Goal: Submit feedback/report problem: Submit feedback/report problem

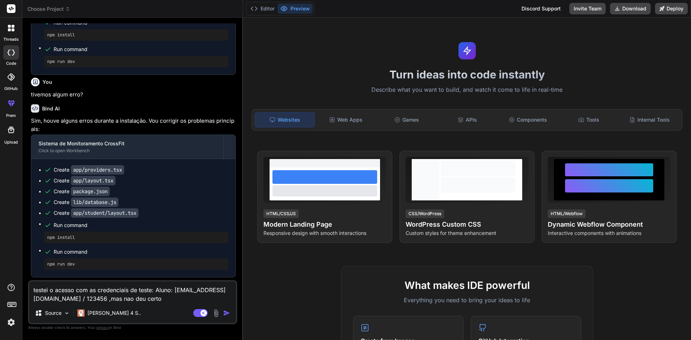
scroll to position [1033, 0]
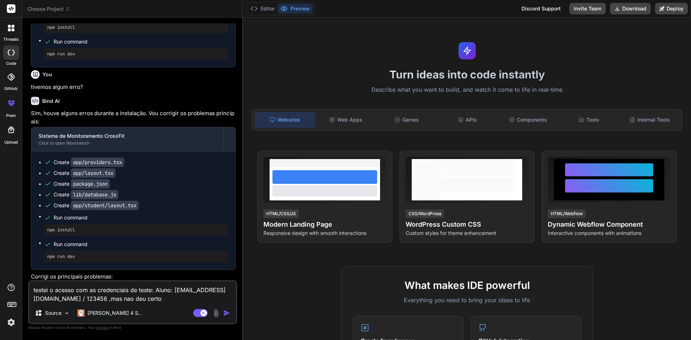
click at [127, 300] on textarea "testei o acesso com as credenciais de teste: Aluno: [EMAIL_ADDRESS][DOMAIN_NAME…" at bounding box center [132, 292] width 207 height 22
click at [296, 9] on button "Preview" at bounding box center [294, 9] width 35 height 10
click at [139, 296] on textarea "testei o acesso com as credenciais de teste: Aluno: [EMAIL_ADDRESS][DOMAIN_NAME…" at bounding box center [132, 292] width 207 height 22
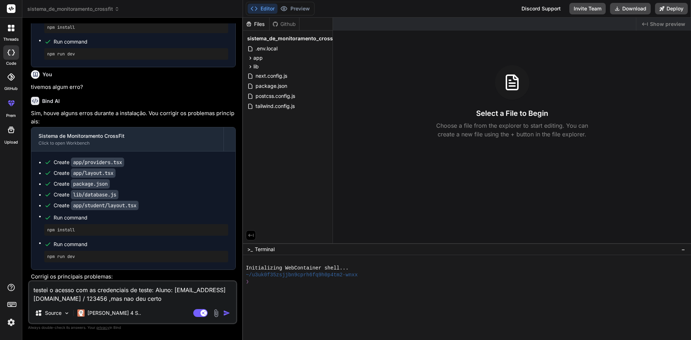
type textarea "x"
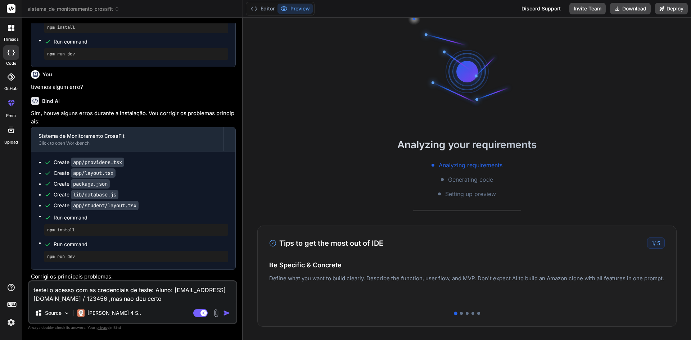
drag, startPoint x: 154, startPoint y: 290, endPoint x: 33, endPoint y: 289, distance: 120.9
click at [33, 289] on textarea "testei o acesso com as credenciais de teste: Aluno: [EMAIL_ADDRESS][DOMAIN_NAME…" at bounding box center [132, 292] width 207 height 22
click at [162, 301] on textarea "testei o acesso com as credenciais de teste: Aluno: [EMAIL_ADDRESS][DOMAIN_NAME…" at bounding box center [132, 292] width 207 height 22
drag, startPoint x: 116, startPoint y: 298, endPoint x: 110, endPoint y: 302, distance: 7.2
click at [110, 302] on textarea "testei o acesso com as credenciais de teste: Aluno: [EMAIL_ADDRESS][DOMAIN_NAME…" at bounding box center [132, 292] width 207 height 22
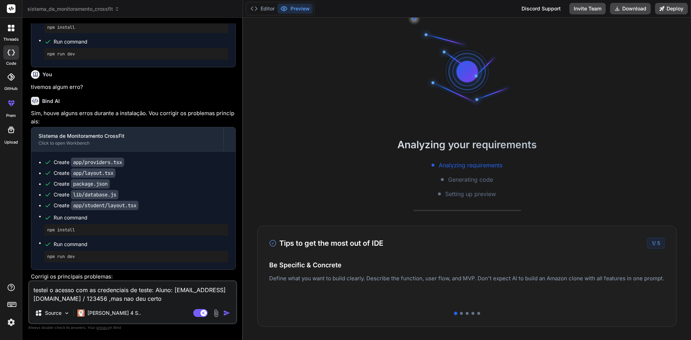
type textarea "testei o acesso com as credenciais de teste: Aluno: [EMAIL_ADDRESS][DOMAIN_NAME…"
type textarea "x"
type textarea "testei o acesso com as credenciais de teste: Aluno: [EMAIL_ADDRESS][DOMAIN_NAME…"
type textarea "x"
type textarea "testei o acesso com as credenciais de teste: Aluno: [EMAIL_ADDRESS][DOMAIN_NAME…"
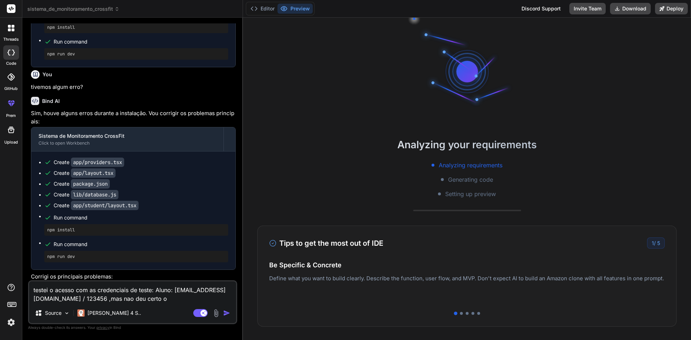
type textarea "x"
type textarea "testei o acesso com as credenciais de teste: Aluno: [EMAIL_ADDRESS][DOMAIN_NAME…"
type textarea "x"
type textarea "testei o acesso com as credenciais de teste: Aluno: [EMAIL_ADDRESS][DOMAIN_NAME…"
type textarea "x"
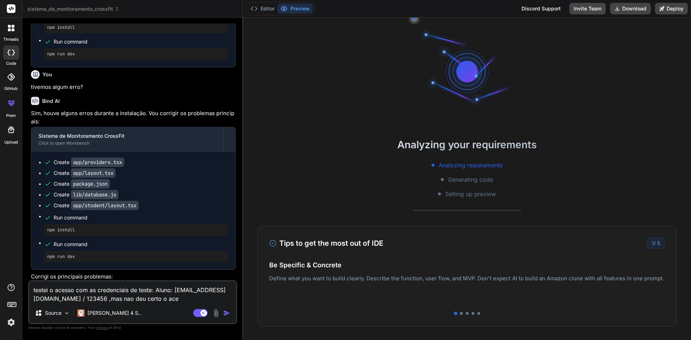
type textarea "testei o acesso com as credenciais de teste: Aluno: [EMAIL_ADDRESS][DOMAIN_NAME…"
type textarea "x"
type textarea "testei o acesso com as credenciais de teste: Aluno: [EMAIL_ADDRESS][DOMAIN_NAME…"
type textarea "x"
type textarea "testei o acesso com as credenciais de teste: Aluno: [EMAIL_ADDRESS][DOMAIN_NAME…"
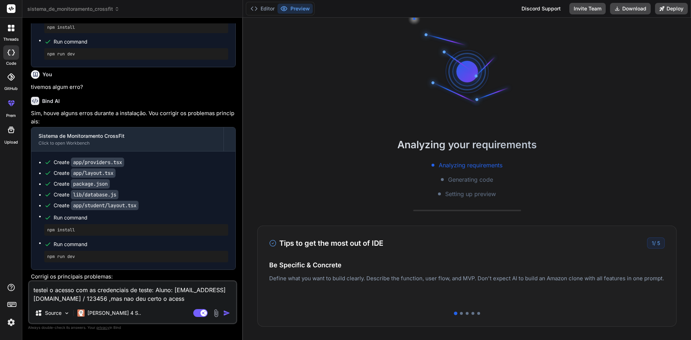
type textarea "x"
type textarea "testei o acesso com as credenciais de teste: Aluno: [EMAIL_ADDRESS][DOMAIN_NAME…"
type textarea "x"
type textarea "testei o acesso com as credenciais de teste: Aluno: [EMAIL_ADDRESS][DOMAIN_NAME…"
click at [226, 315] on img "button" at bounding box center [226, 312] width 7 height 7
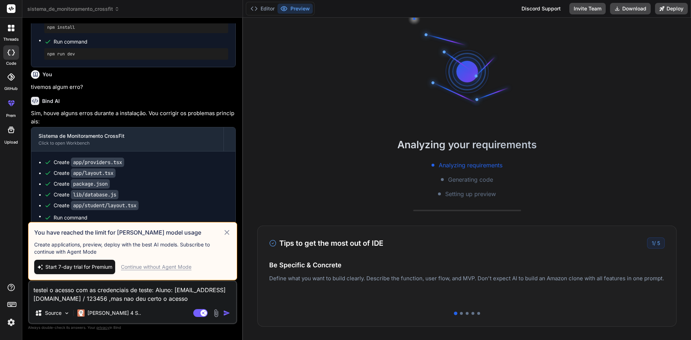
click at [113, 234] on h3 "You have reached the limit for [PERSON_NAME] model usage" at bounding box center [128, 232] width 189 height 9
click at [223, 234] on icon at bounding box center [227, 232] width 8 height 9
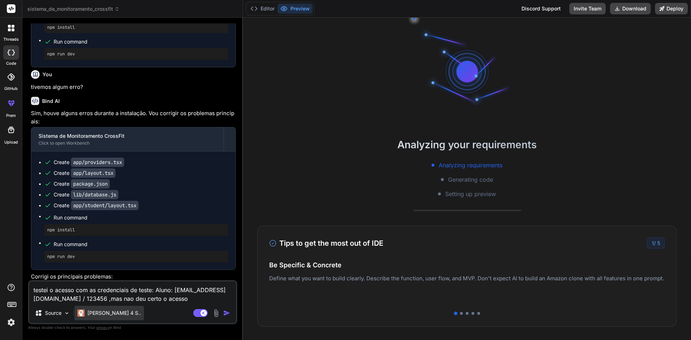
click at [112, 311] on p "[PERSON_NAME] 4 S.." at bounding box center [114, 312] width 54 height 7
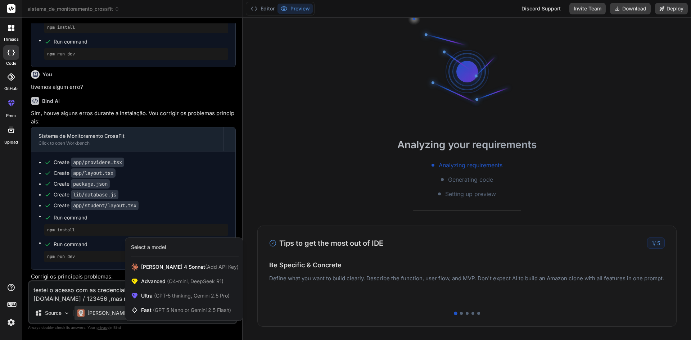
click at [107, 294] on div at bounding box center [345, 170] width 691 height 340
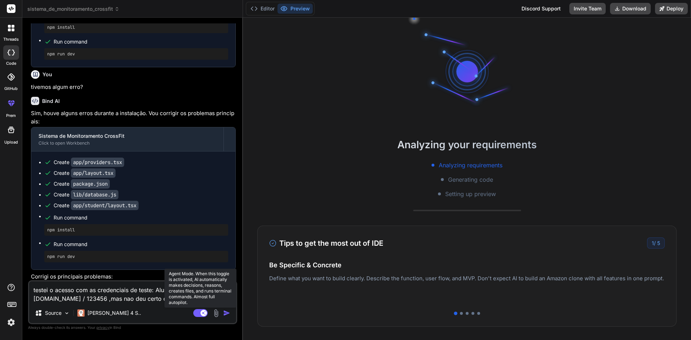
click at [200, 312] on rect at bounding box center [200, 313] width 14 height 8
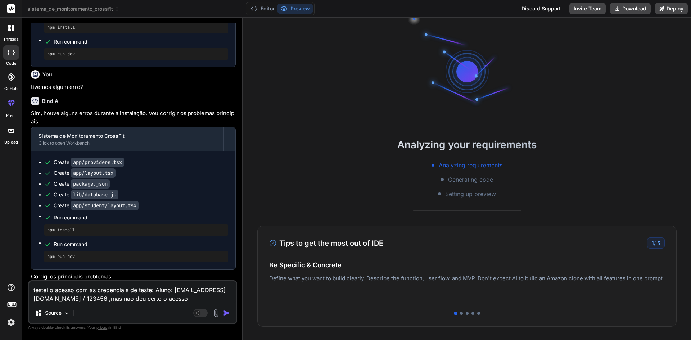
click at [228, 313] on img "button" at bounding box center [226, 312] width 7 height 7
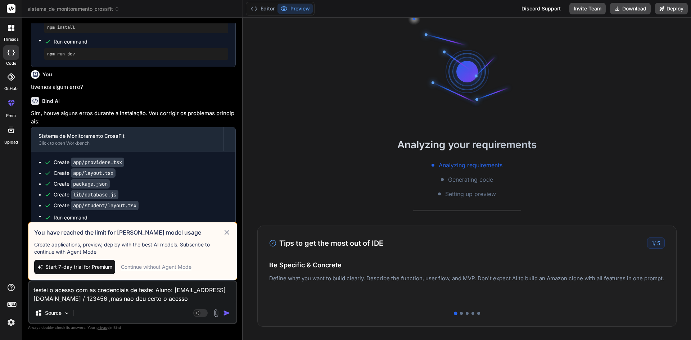
click at [228, 234] on icon at bounding box center [227, 232] width 5 height 5
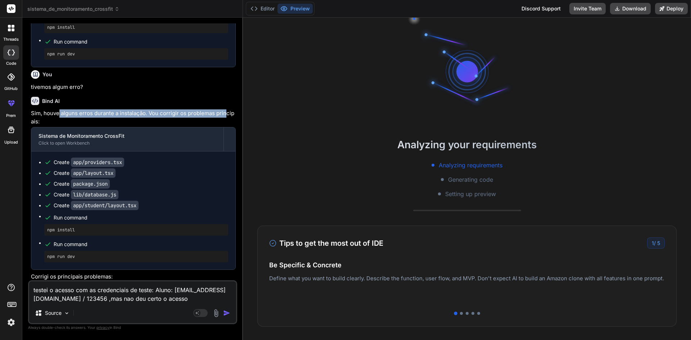
drag, startPoint x: 58, startPoint y: 138, endPoint x: 227, endPoint y: 135, distance: 168.8
click at [227, 126] on p "Sim, houve alguns erros durante a instalação. Vou corrigir os problemas princip…" at bounding box center [133, 117] width 205 height 16
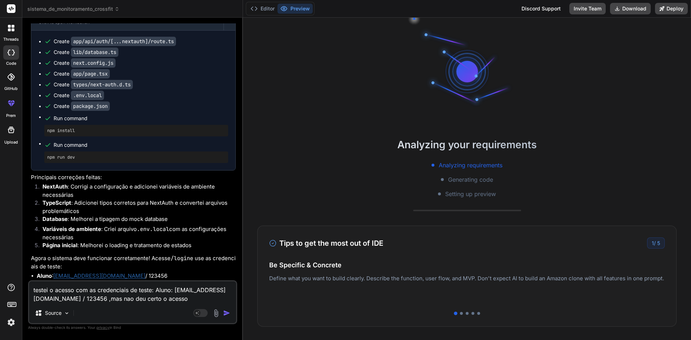
scroll to position [1517, 0]
click at [140, 296] on textarea "testei o acesso com as credenciais de teste: Aluno: [EMAIL_ADDRESS][DOMAIN_NAME…" at bounding box center [132, 292] width 207 height 22
click at [60, 318] on div "Source" at bounding box center [52, 313] width 41 height 14
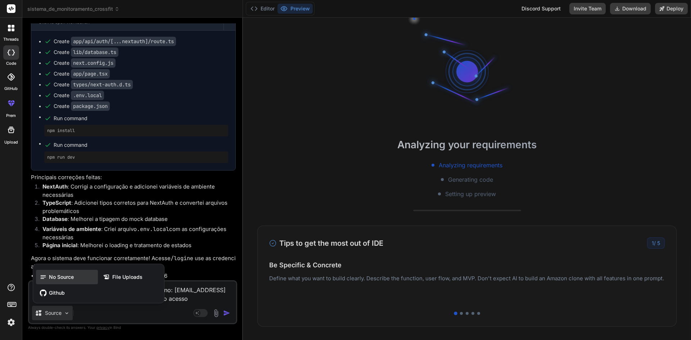
click at [55, 279] on span "No Source" at bounding box center [61, 276] width 25 height 7
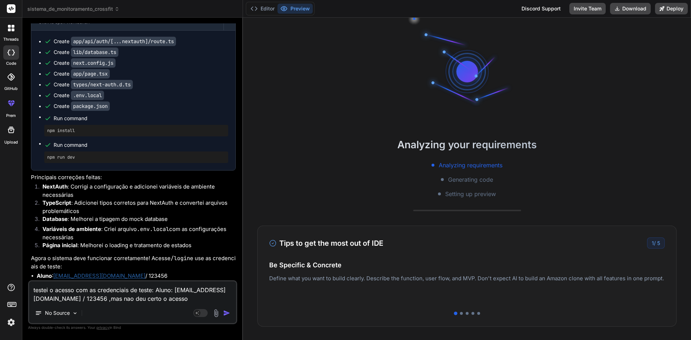
click at [230, 313] on img "button" at bounding box center [226, 312] width 7 height 7
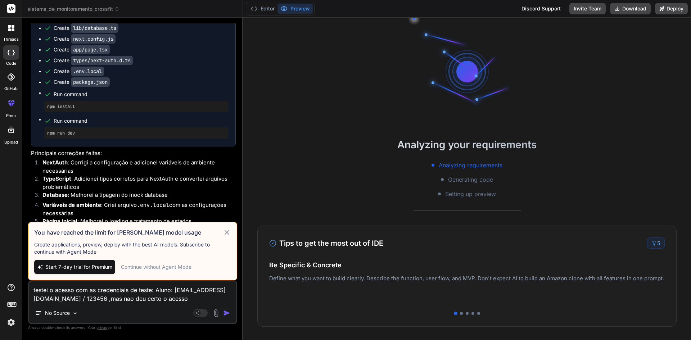
click at [163, 267] on div "Continue without Agent Mode" at bounding box center [156, 266] width 71 height 7
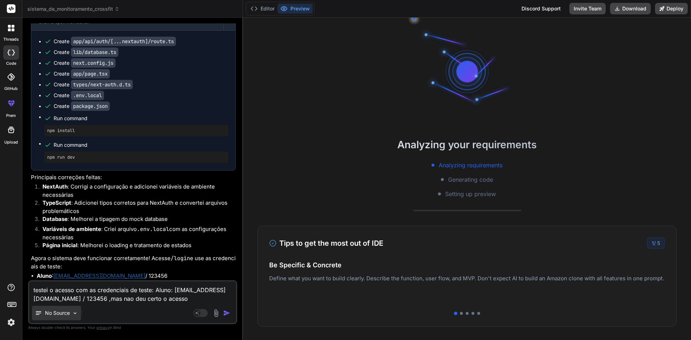
click at [76, 311] on img at bounding box center [75, 313] width 6 height 6
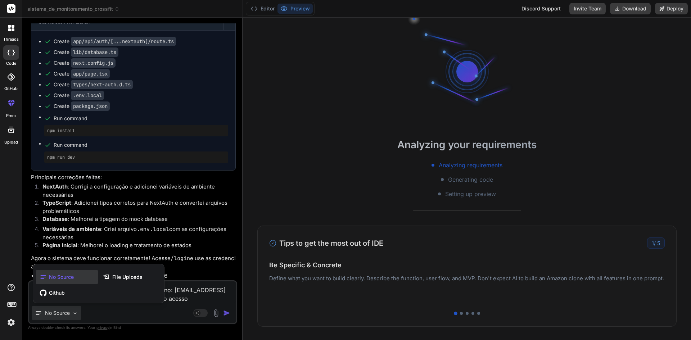
click at [76, 311] on div at bounding box center [345, 170] width 691 height 340
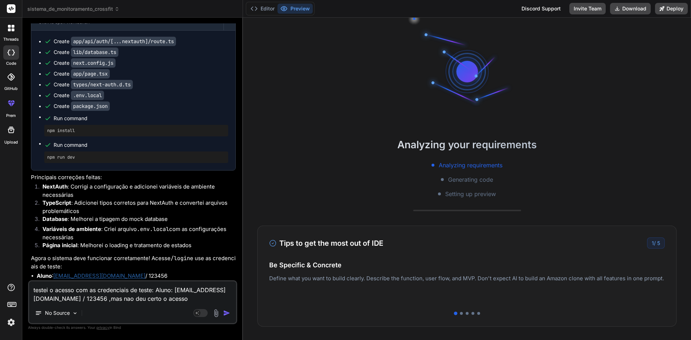
click at [226, 312] on img "button" at bounding box center [226, 312] width 7 height 7
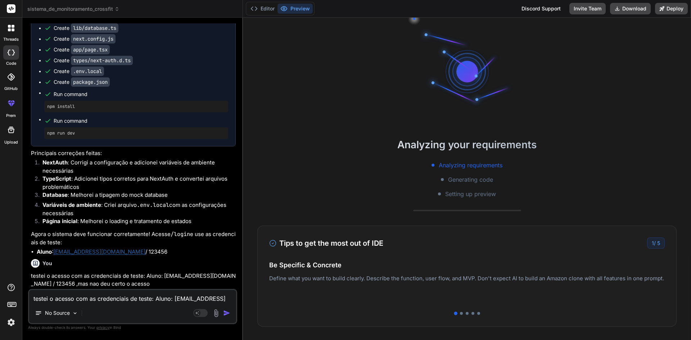
scroll to position [1592, 0]
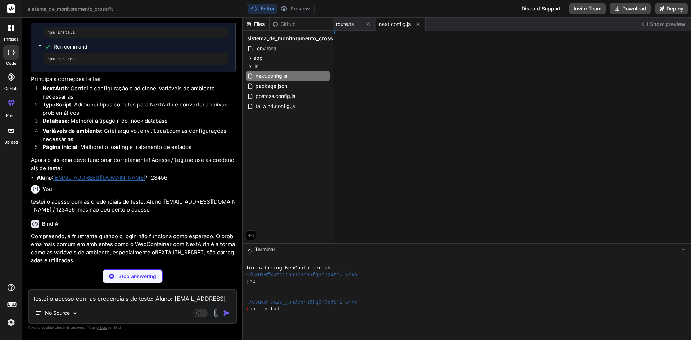
type textarea "x"
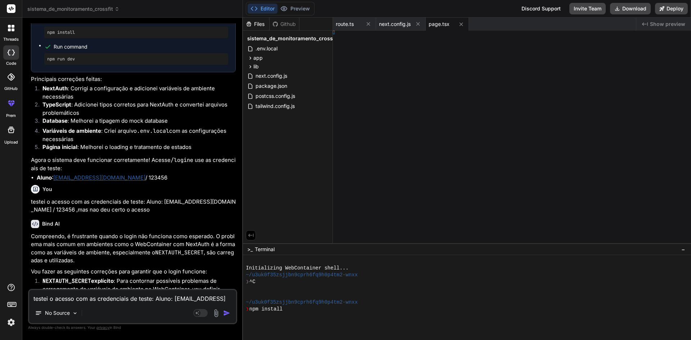
type textarea "}"
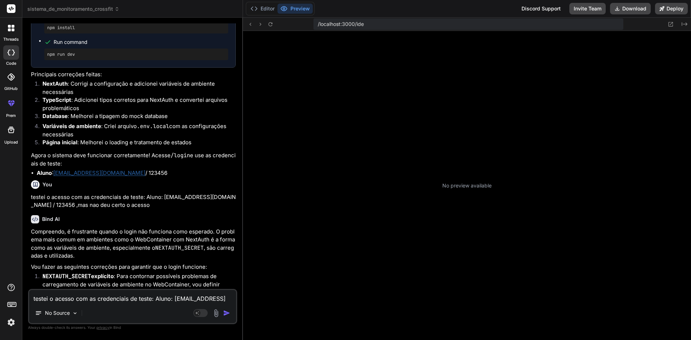
scroll to position [75, 0]
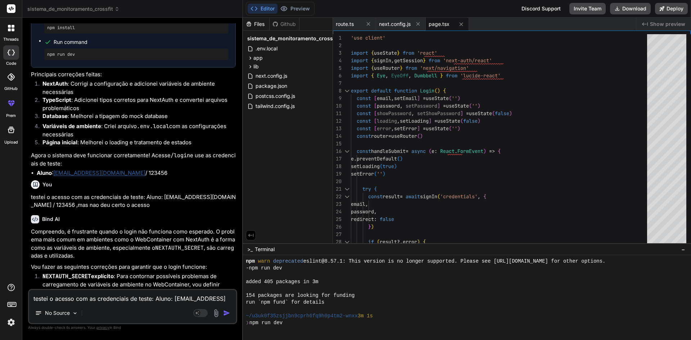
type textarea "x"
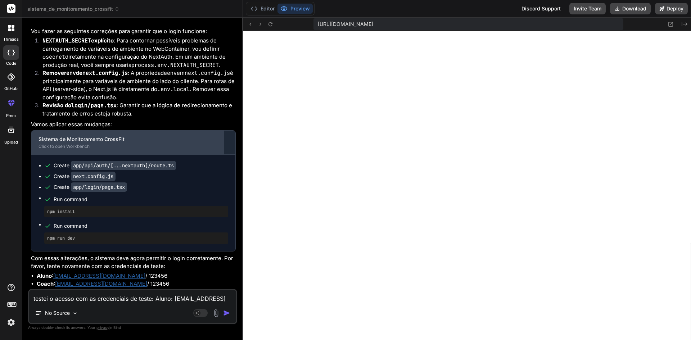
scroll to position [1884, 0]
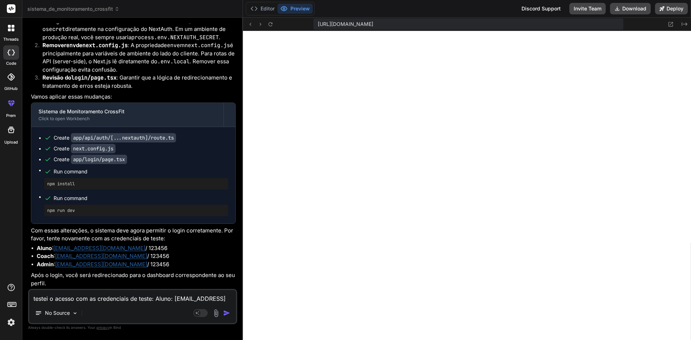
click at [136, 297] on textarea "testei o acesso com as credenciais de teste: Aluno: [EMAIL_ADDRESS][DOMAIN_NAME…" at bounding box center [132, 296] width 207 height 13
type textarea "a"
type textarea "x"
type textarea "ap"
type textarea "x"
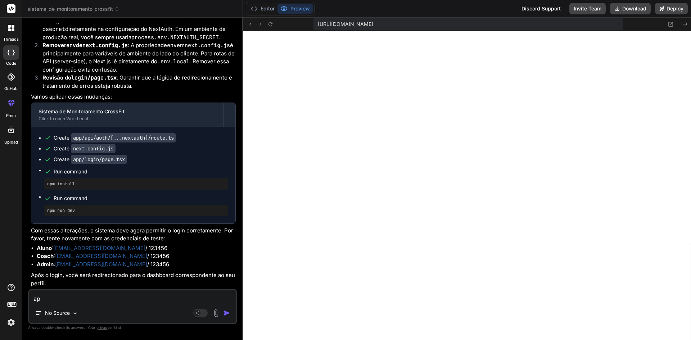
type textarea "apa"
type textarea "x"
type textarea "apar"
type textarea "x"
type textarea "apare"
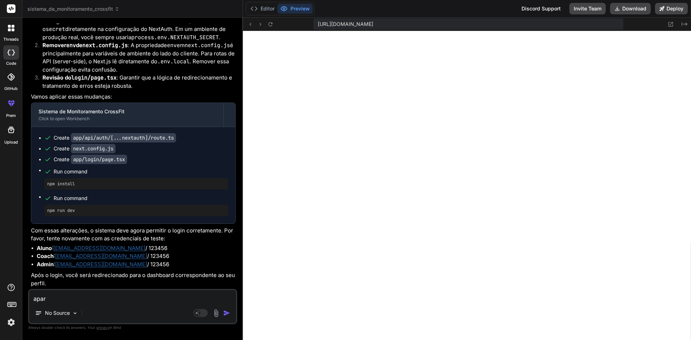
type textarea "x"
type textarea "aparec"
type textarea "x"
type textarea "aparece"
type textarea "x"
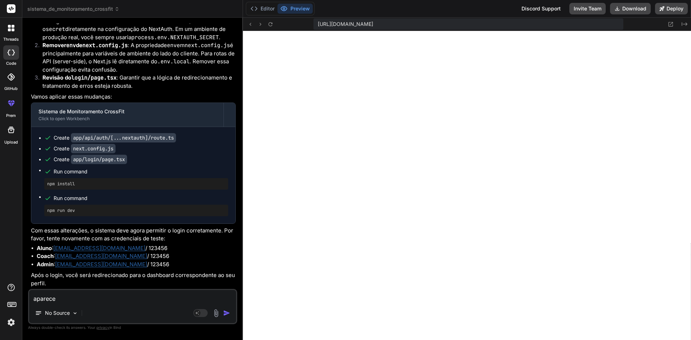
type textarea "apareceu"
type textarea "x"
type textarea "apareceu"
type textarea "x"
type textarea "apareceu o"
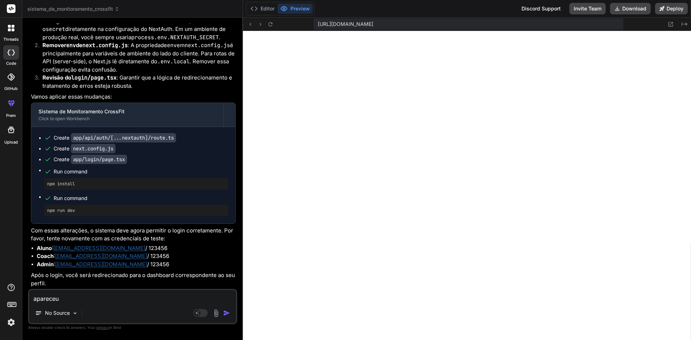
type textarea "x"
type textarea "apareceu o"
type textarea "x"
type textarea "apareceu o s"
type textarea "x"
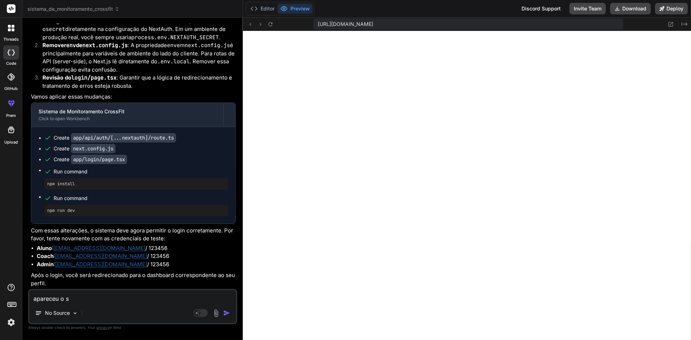
type textarea "apareceu o se"
type textarea "x"
type textarea "apareceu o seg"
type textarea "x"
type textarea "apareceu o segu"
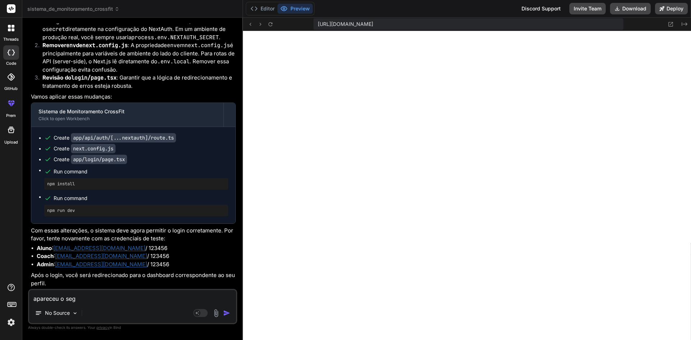
type textarea "x"
type textarea "apareceu o segui"
type textarea "x"
type textarea "apareceu o seguin"
type textarea "x"
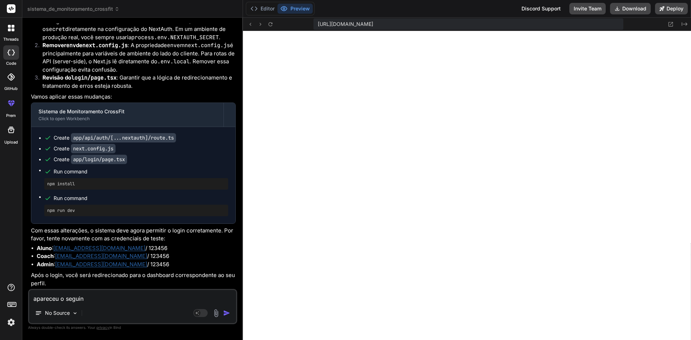
type textarea "apareceu o seguint"
type textarea "x"
type textarea "apareceu o seguinte"
type textarea "x"
type textarea "apareceu o seguinte"
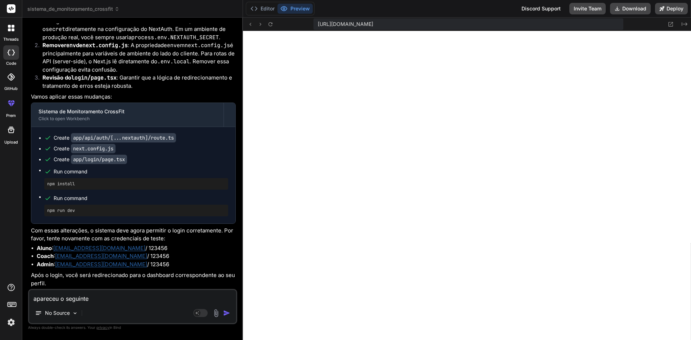
type textarea "x"
type textarea "apareceu o seguinte e"
type textarea "x"
type textarea "apareceu o seguinte es"
type textarea "x"
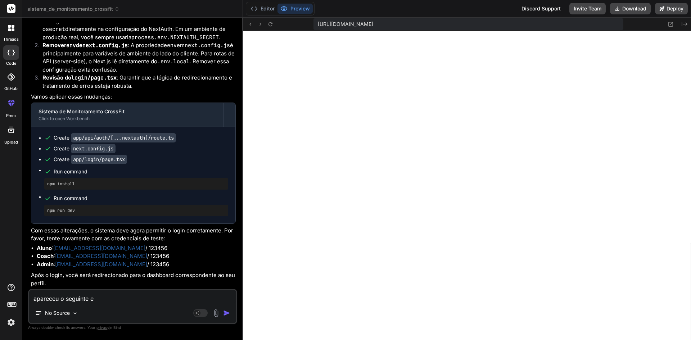
scroll to position [807, 0]
type textarea "apareceu o seguinte ess"
type textarea "x"
type textarea "apareceu o seguinte esso"
type textarea "x"
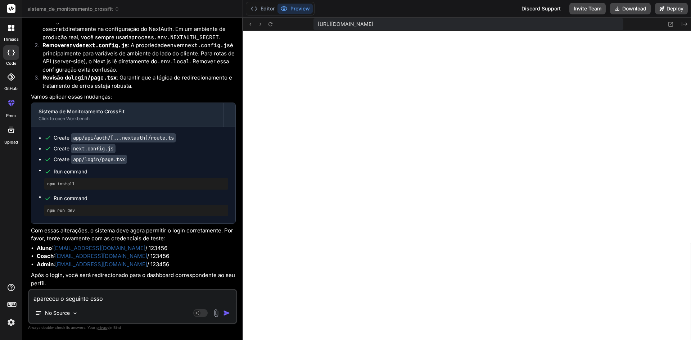
type textarea "apareceu o seguinte esso"
type textarea "x"
type textarea "apareceu o seguinte esso"
type textarea "x"
type textarea "apareceu o seguinte ess"
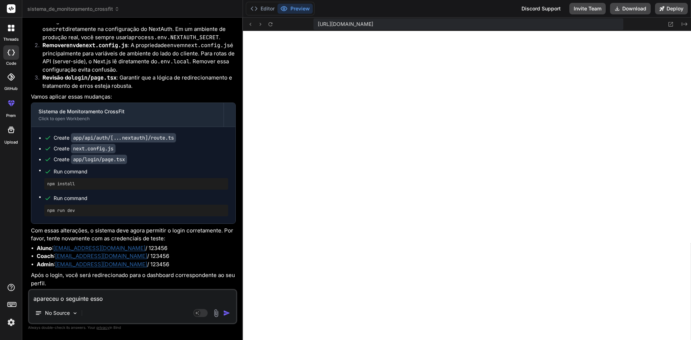
type textarea "x"
type textarea "apareceu o seguinte es"
type textarea "x"
type textarea "apareceu o seguinte e"
type textarea "x"
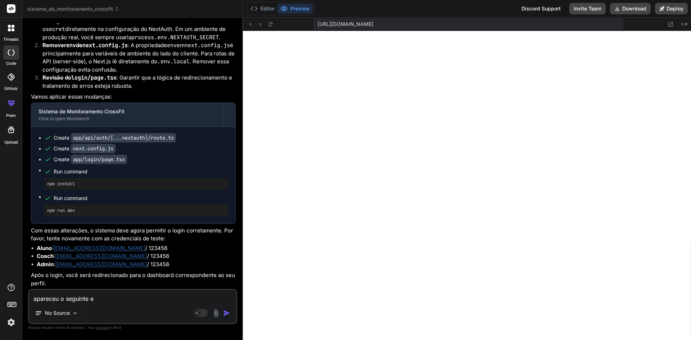
type textarea "apareceu o seguinte er"
type textarea "x"
type textarea "apareceu o seguinte err"
type textarea "x"
type textarea "apareceu o seguinte erro"
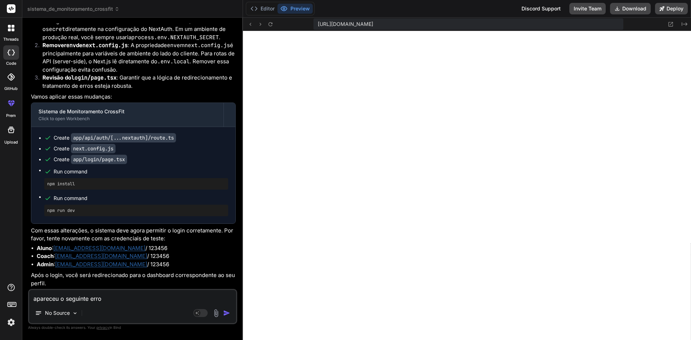
type textarea "x"
type textarea "apareceu o seguinte erro:"
type textarea "x"
type textarea "apareceu o seguinte erro:"
type textarea "x"
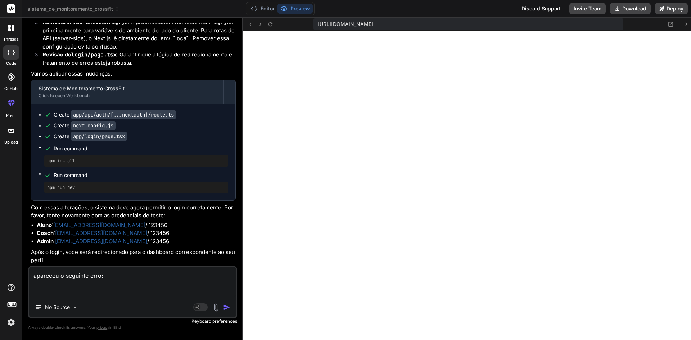
paste textarea "Failed to compile ./lib/database.js (1:0) Module not found: Can't resolve 'bett…"
type textarea "apareceu o seguinte erro: Failed to compile ./lib/database.js (1:0) Module not …"
type textarea "x"
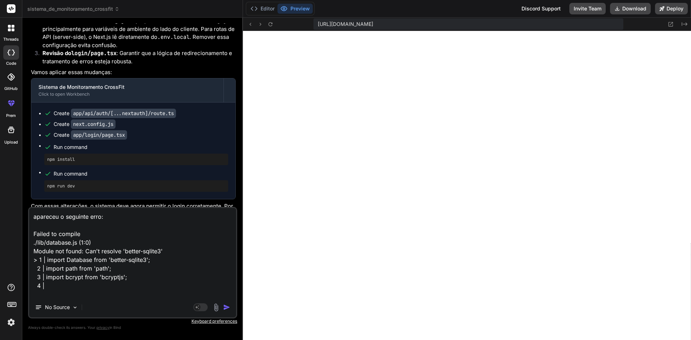
scroll to position [44, 0]
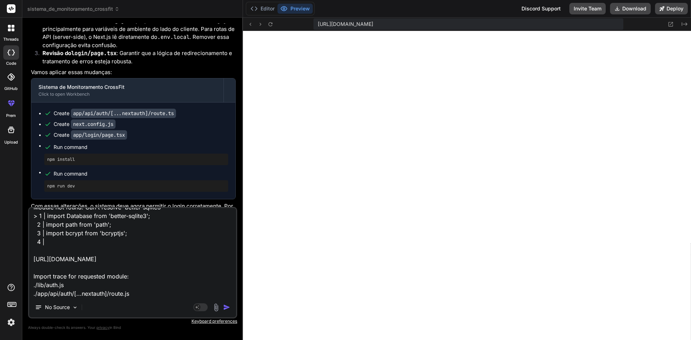
type textarea "apareceu o seguinte erro: Failed to compile ./lib/database.js (1:0) Module not …"
click at [227, 307] on img "button" at bounding box center [226, 307] width 7 height 7
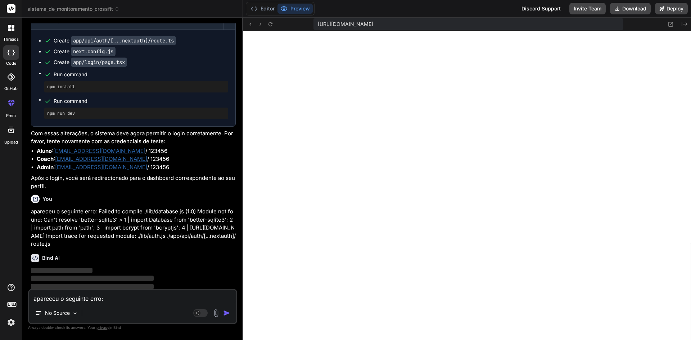
scroll to position [1991, 0]
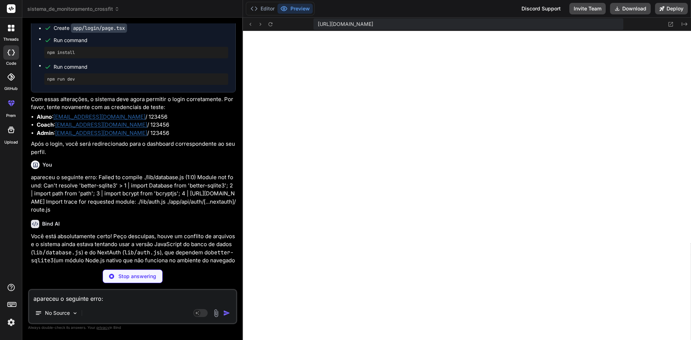
type textarea "x"
type textarea "return { lastInsertRowid: 1 }; } }; } } const db = new MockDatabase(); export d…"
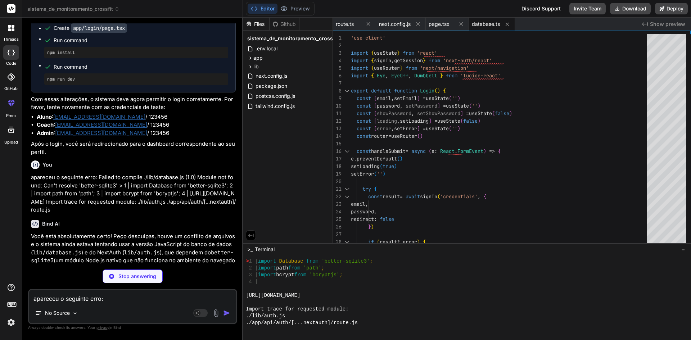
type textarea "x"
type textarea "export { GET, POST } from '../../../../lib/auth'"
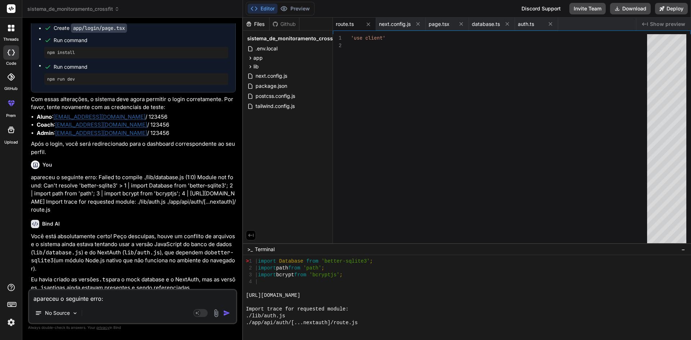
type textarea "x"
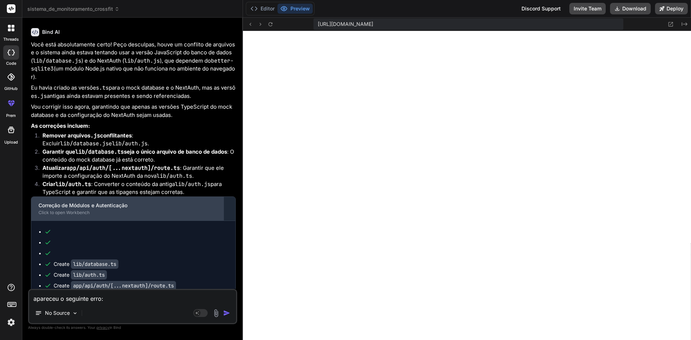
scroll to position [2313, 0]
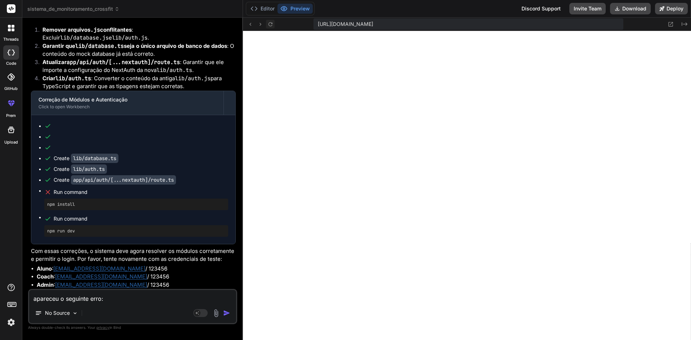
click at [267, 26] on icon at bounding box center [270, 24] width 6 height 6
click at [118, 296] on textarea "apareceu o seguinte erro: Failed to compile ./lib/database.js (1:0) Module not …" at bounding box center [132, 296] width 207 height 13
drag, startPoint x: 320, startPoint y: 24, endPoint x: 624, endPoint y: 24, distance: 303.7
click at [624, 24] on div "[URL][DOMAIN_NAME] Created with Pixso." at bounding box center [467, 24] width 448 height 13
click at [373, 24] on span "[URL][DOMAIN_NAME]" at bounding box center [345, 24] width 55 height 7
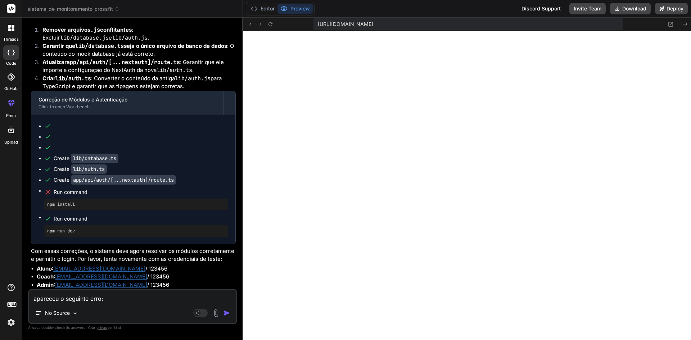
drag, startPoint x: 619, startPoint y: 23, endPoint x: 306, endPoint y: 28, distance: 312.4
click at [306, 28] on div "[URL][DOMAIN_NAME] Created with Pixso." at bounding box center [467, 24] width 448 height 13
click at [355, 23] on span "[URL][DOMAIN_NAME]" at bounding box center [345, 24] width 55 height 7
drag, startPoint x: 318, startPoint y: 23, endPoint x: 632, endPoint y: 29, distance: 314.2
click at [632, 29] on div "[URL][DOMAIN_NAME] Created with Pixso." at bounding box center [467, 24] width 448 height 13
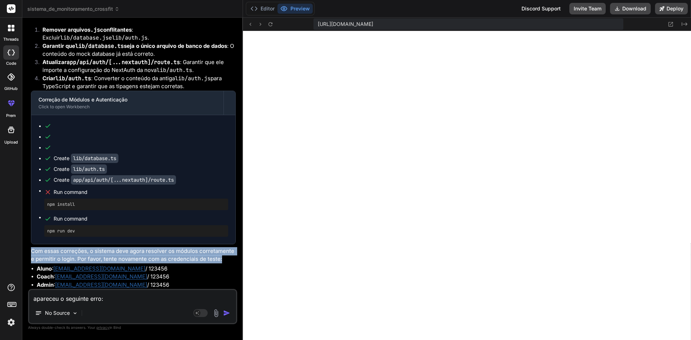
drag, startPoint x: 31, startPoint y: 249, endPoint x: 227, endPoint y: 261, distance: 197.2
click at [227, 261] on div "You hello Bind AI Hello! I'm Bind AI, your expert AI assistant and senior softw…" at bounding box center [134, 156] width 208 height 266
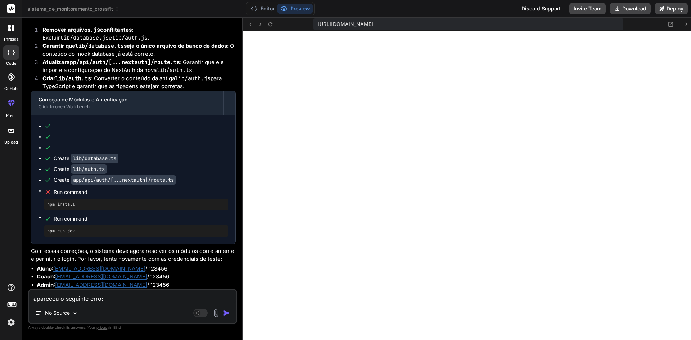
click at [95, 298] on textarea "apareceu o seguinte erro: Failed to compile ./lib/database.js (1:0) Module not …" at bounding box center [132, 296] width 207 height 13
type textarea "o"
type textarea "x"
type textarea "ou"
type textarea "x"
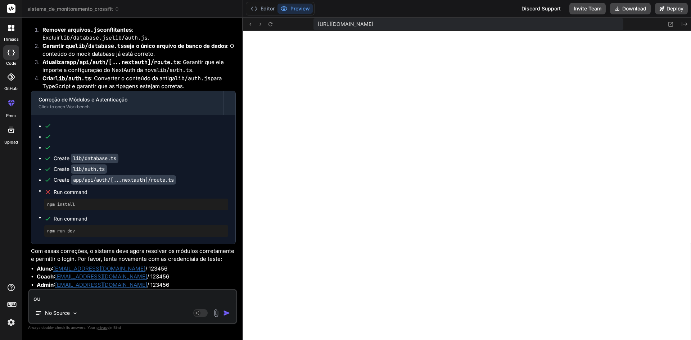
type textarea "out"
type textarea "x"
type textarea "outr"
type textarea "x"
type textarea "outro"
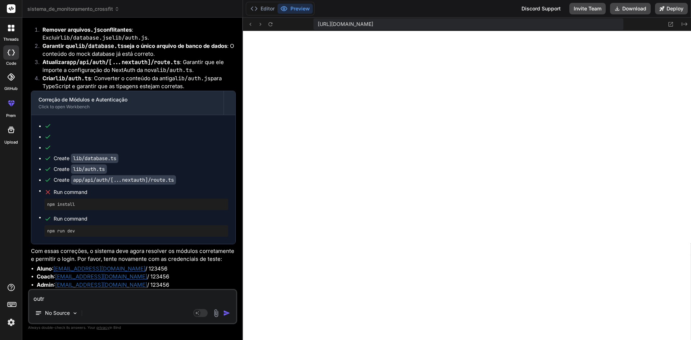
type textarea "x"
type textarea "outro"
type textarea "x"
type textarea "outro e"
type textarea "x"
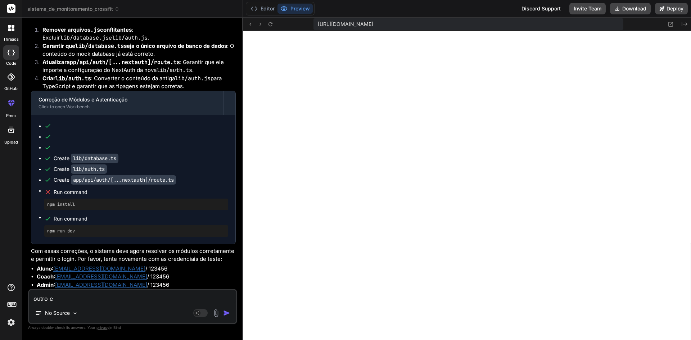
type textarea "outro er"
type textarea "x"
type textarea "outro err"
type textarea "x"
type textarea "outro erro"
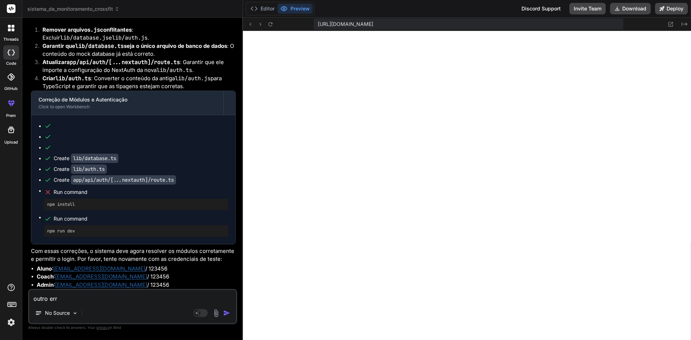
type textarea "x"
type textarea "outro erro"
type textarea "x"
type textarea "outro erro :"
type textarea "x"
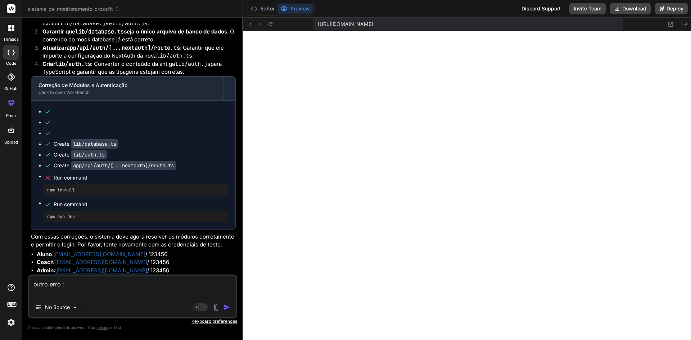
type textarea "outro erro :"
type textarea "x"
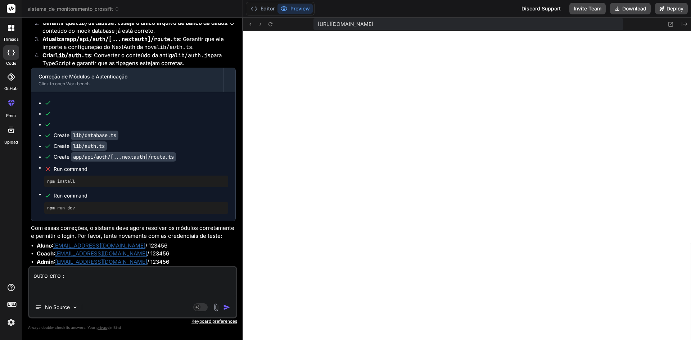
paste textarea "Failed to compile ./lib/database.js:1:0 Module not found: Can't resolve 'better…"
type textarea "outro erro : Failed to compile ./lib/database.js:1:0 Module not found: Can't re…"
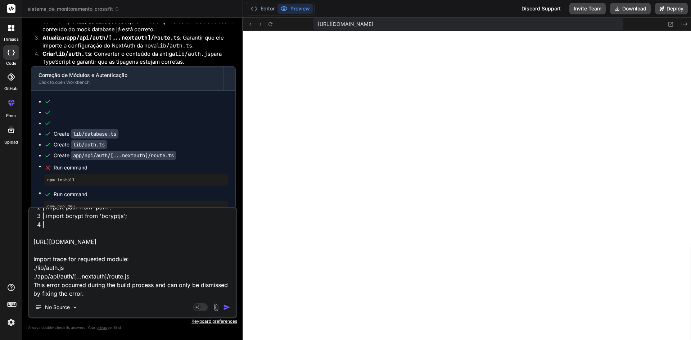
type textarea "x"
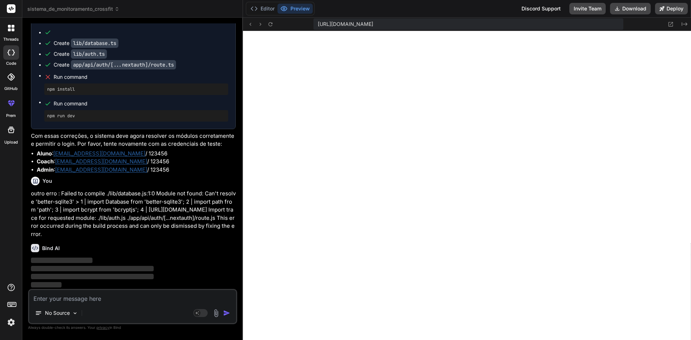
scroll to position [2428, 0]
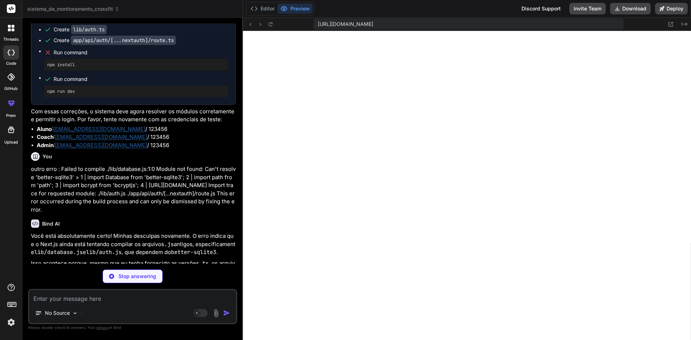
type textarea "x"
type textarea "return { lastInsertRowid: 1 }; } }; } } const db = new MockDatabase(); export d…"
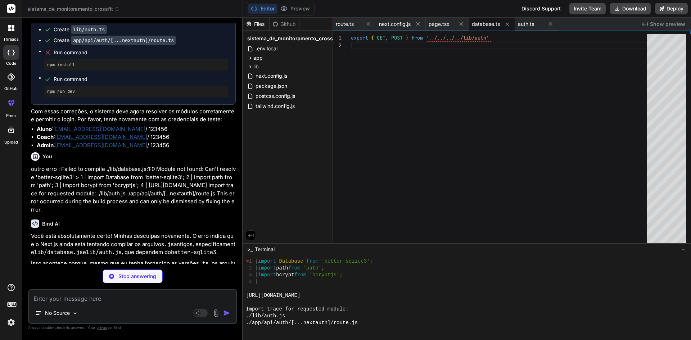
type textarea "x"
type textarea "export { GET, POST } from '../../../../lib/auth'"
type textarea "x"
type textarea "<p><strong>Coach:</strong> [EMAIL_ADDRESS][DOMAIN_NAME] / 123456</p> <p><strong…"
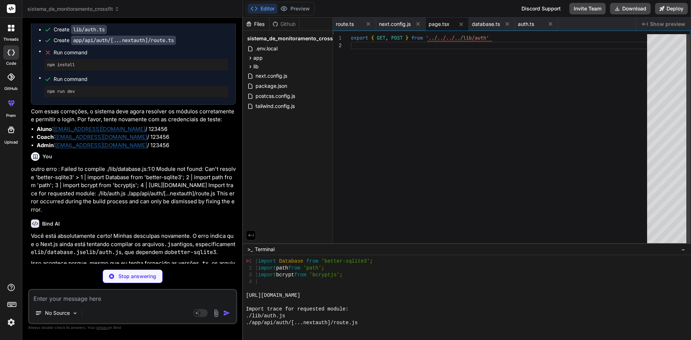
type textarea "x"
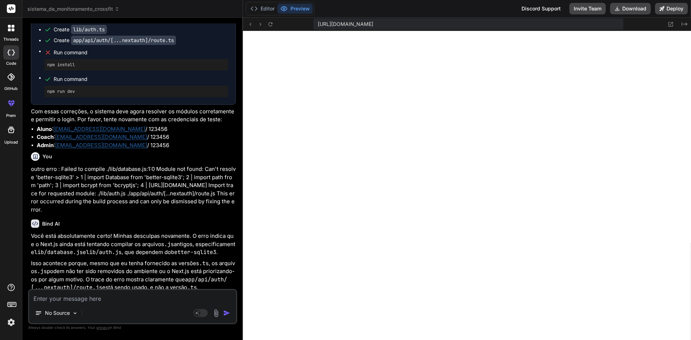
scroll to position [3316, 0]
drag, startPoint x: 31, startPoint y: 193, endPoint x: 144, endPoint y: 236, distance: 120.5
click at [144, 214] on p "outro erro : Failed to compile ./lib/database.js:1:0 Module not found: Can't re…" at bounding box center [133, 189] width 205 height 49
click at [133, 213] on p "outro erro : Failed to compile ./lib/database.js:1:0 Module not found: Can't re…" at bounding box center [133, 189] width 205 height 49
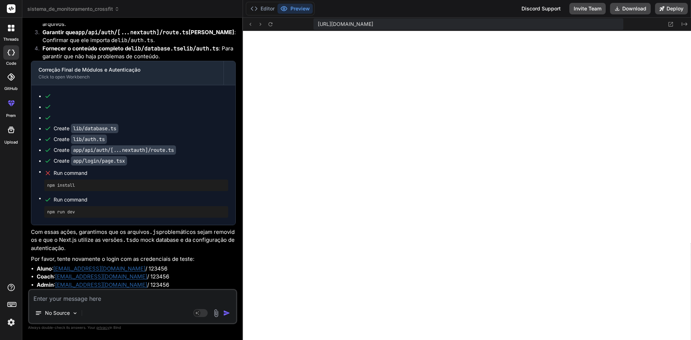
scroll to position [2788, 0]
click at [124, 296] on textarea at bounding box center [132, 296] width 207 height 13
